Goal: Information Seeking & Learning: Learn about a topic

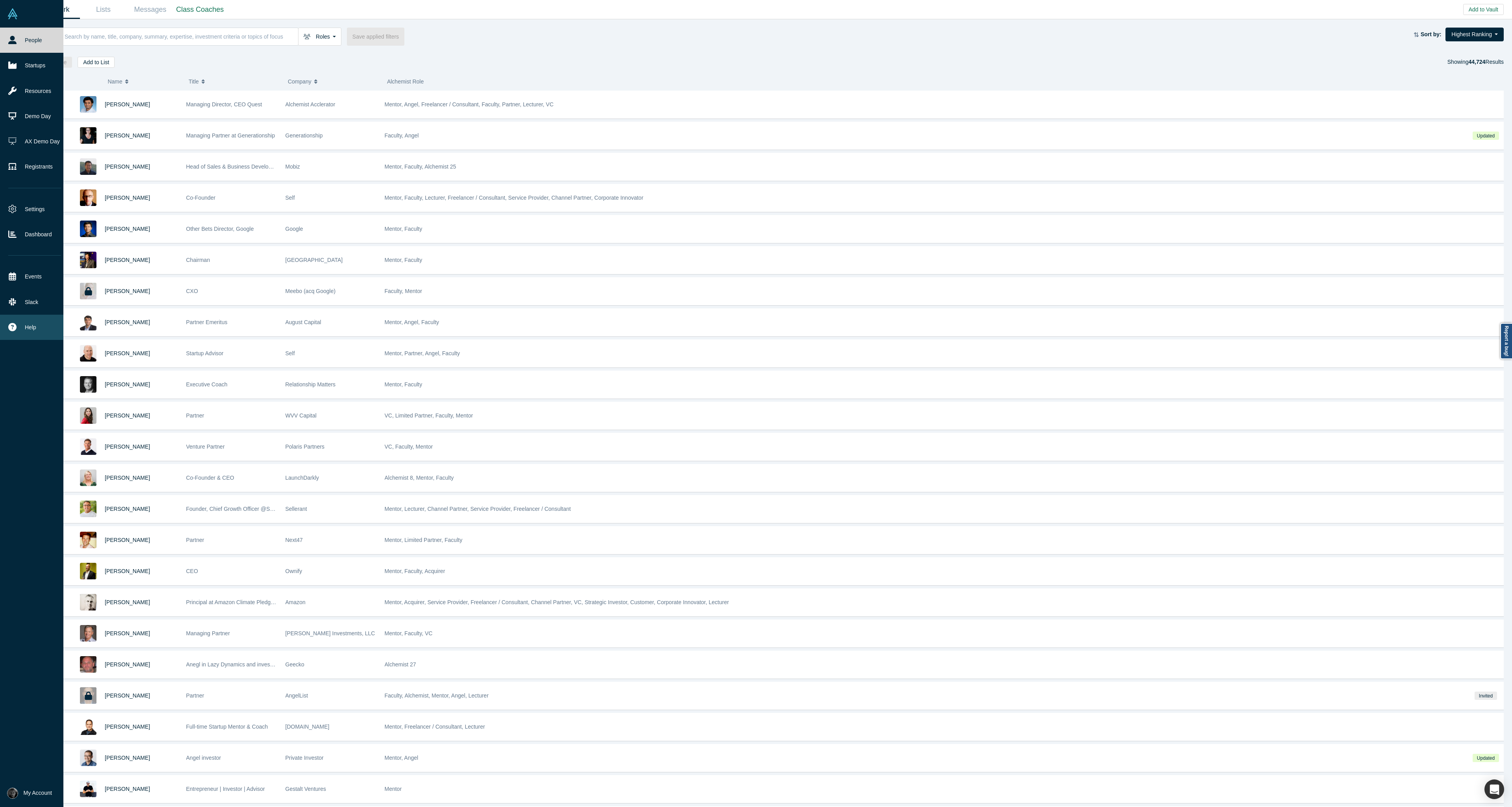
click at [22, 326] on button "Help" at bounding box center [34, 327] width 69 height 25
click at [73, 339] on link "GDPR" at bounding box center [76, 340] width 66 height 14
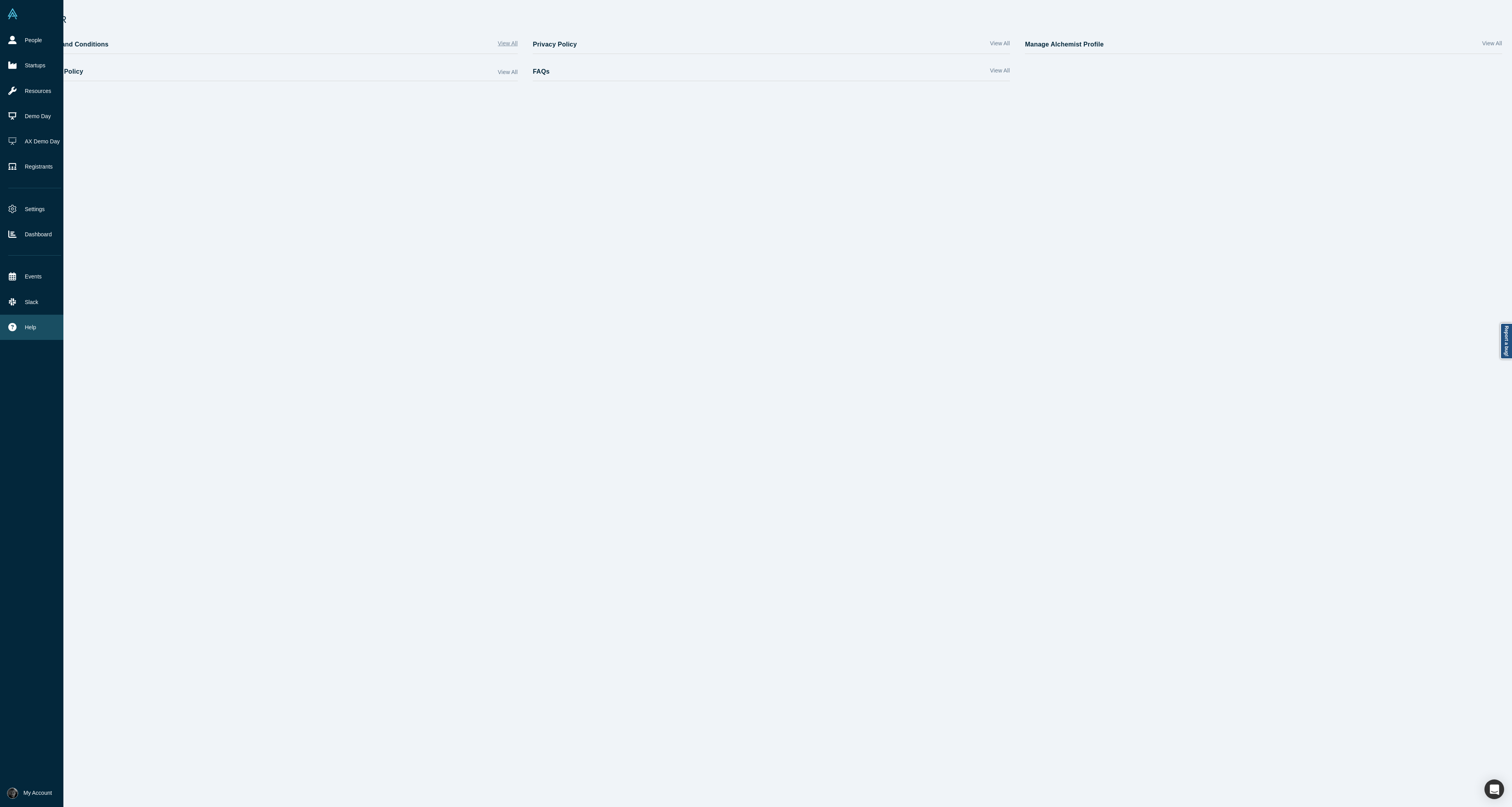
click at [507, 44] on link "View All" at bounding box center [507, 45] width 19 height 12
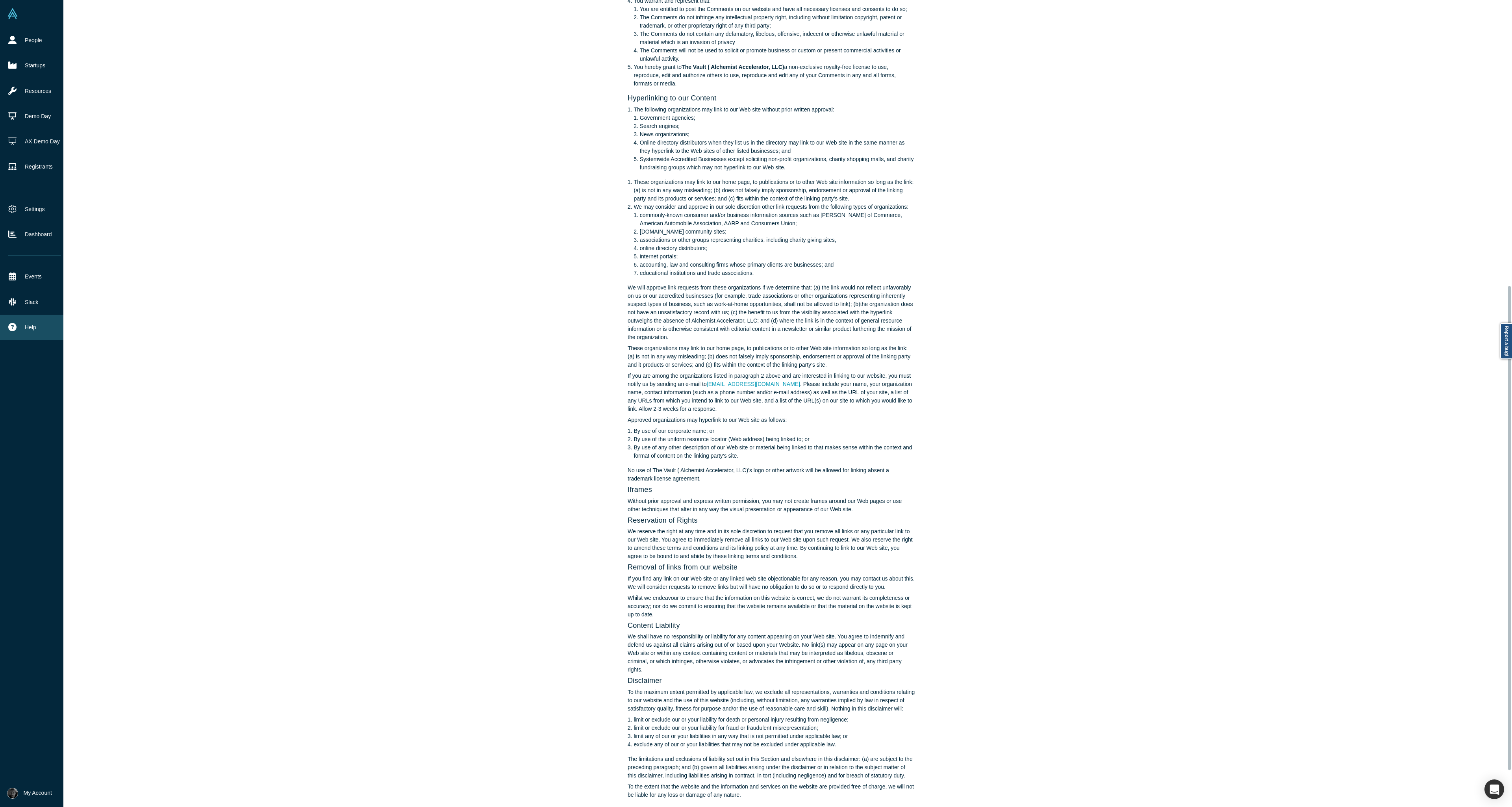
scroll to position [536, 0]
click at [23, 322] on button "Help" at bounding box center [34, 327] width 69 height 25
click at [64, 338] on link "GDPR" at bounding box center [76, 340] width 66 height 14
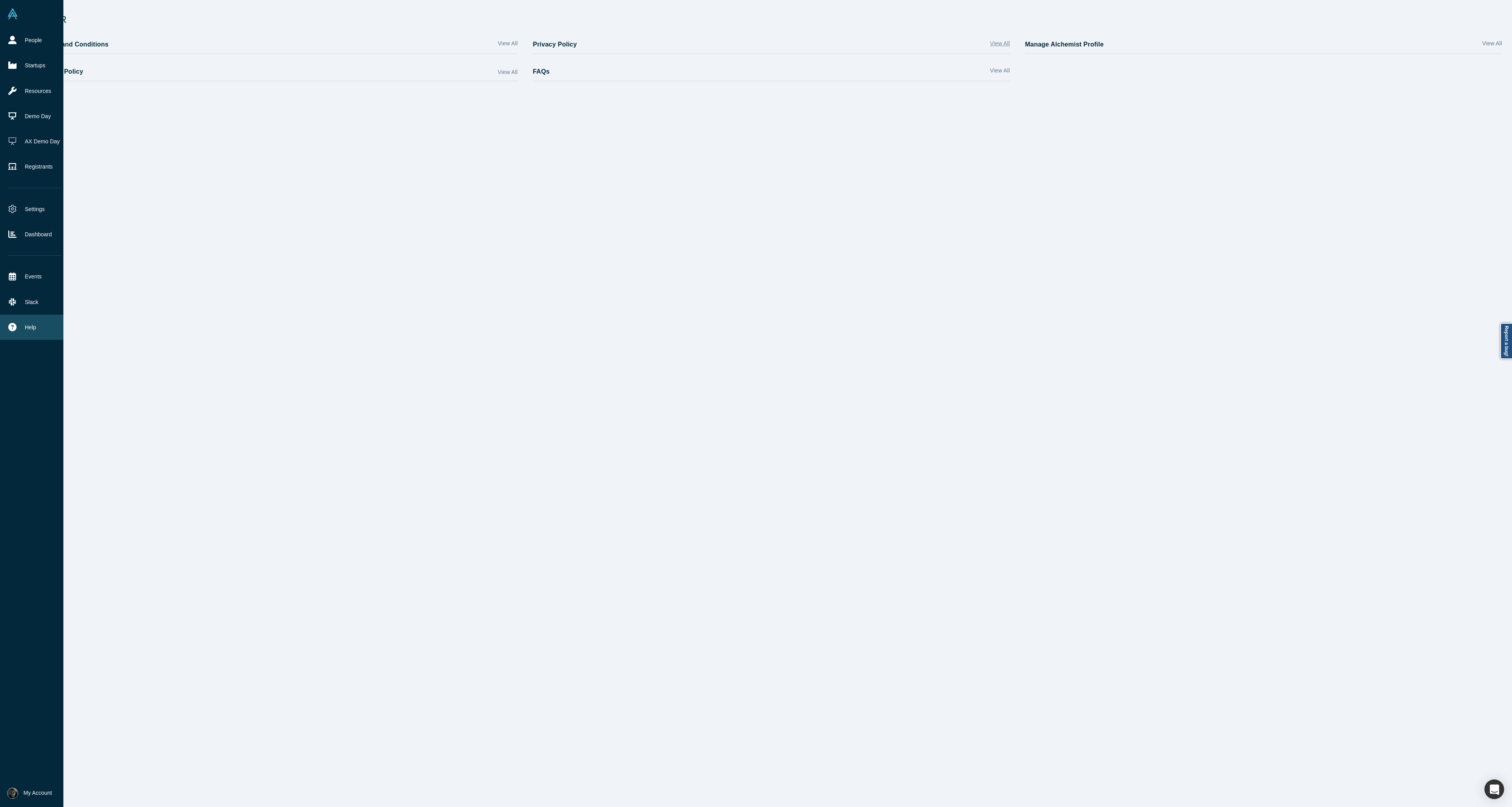
click at [990, 44] on link "View All" at bounding box center [1000, 45] width 19 height 12
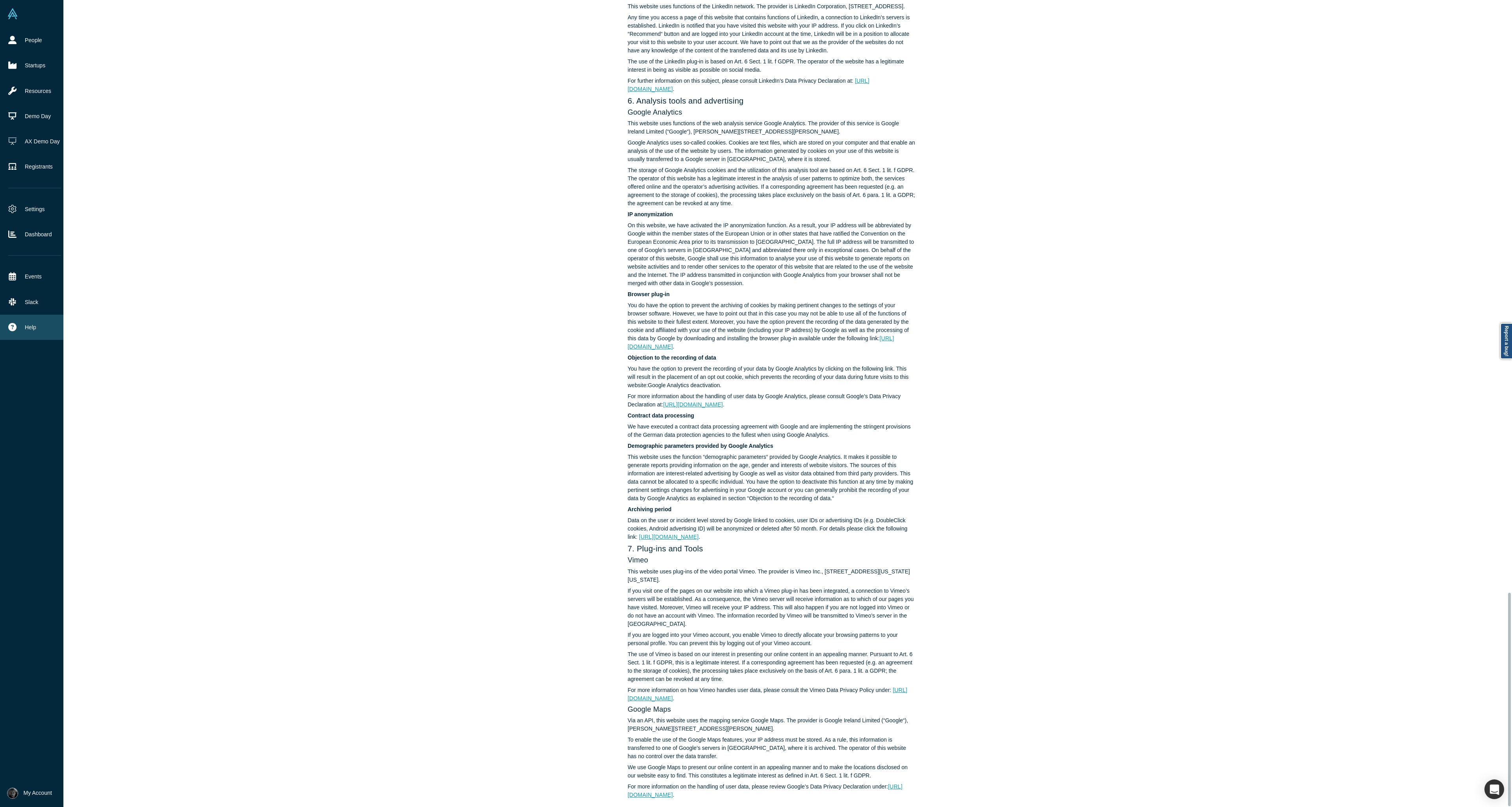
scroll to position [2240, 0]
